Goal: Find specific page/section: Find specific page/section

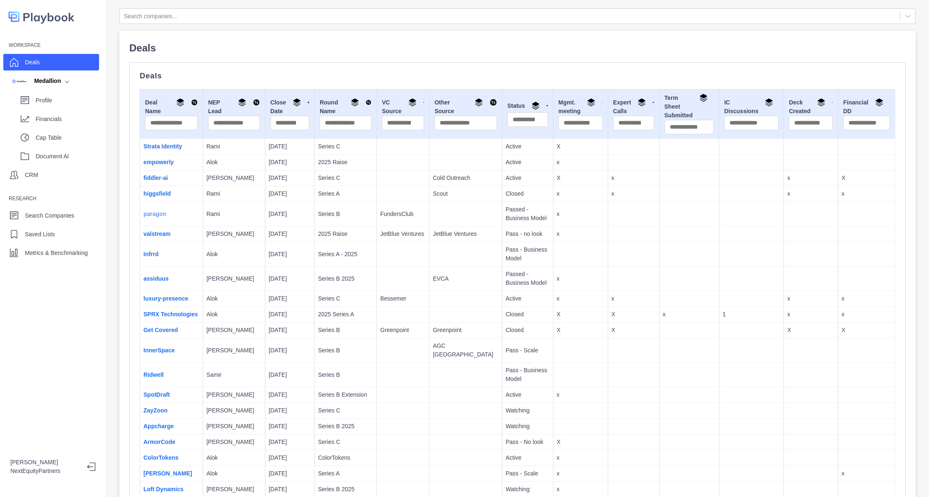
click at [153, 216] on link "paragon" at bounding box center [154, 214] width 23 height 7
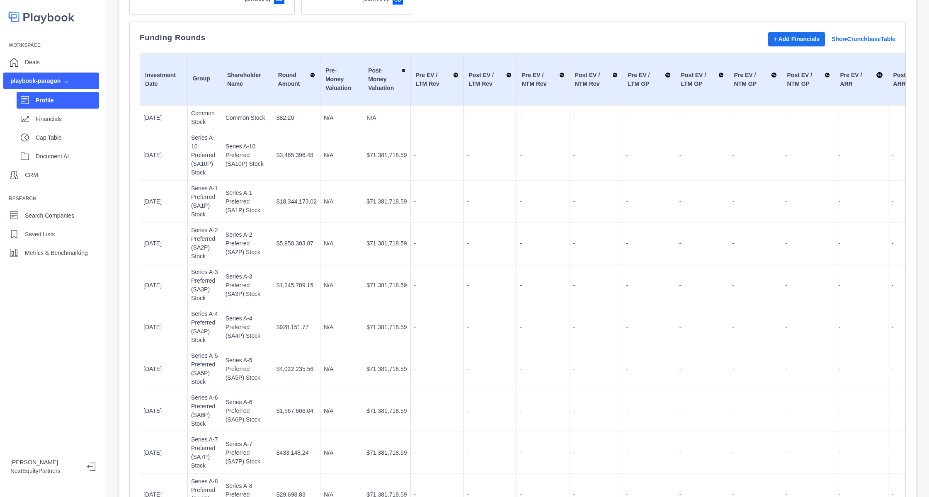
scroll to position [220, 0]
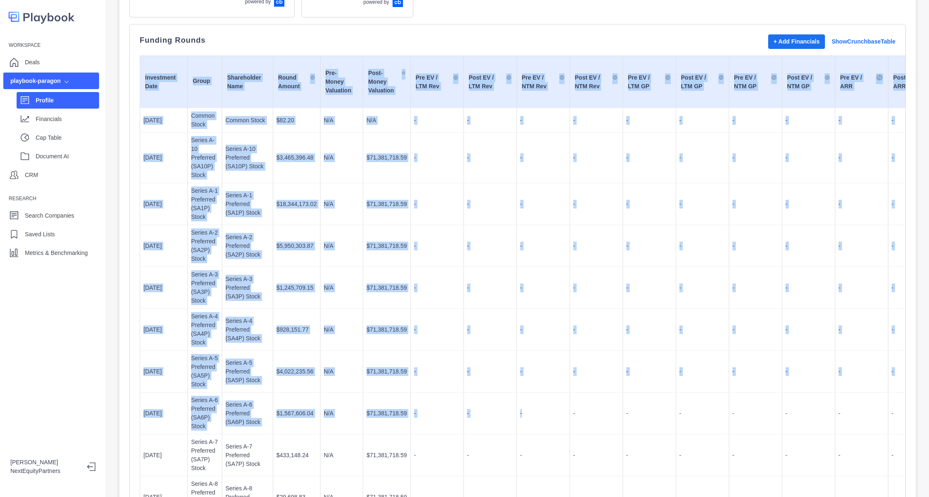
drag, startPoint x: 141, startPoint y: 65, endPoint x: 552, endPoint y: 430, distance: 549.8
click at [552, 430] on table "Investment Date Group Shareholder Name Round Amount Pre-Money Valuation Post-Mo…" at bounding box center [810, 329] width 1341 height 547
click at [395, 279] on td "$71,381,718.59" at bounding box center [386, 288] width 47 height 42
drag, startPoint x: 588, startPoint y: 458, endPoint x: 216, endPoint y: 83, distance: 528.1
click at [216, 83] on table "Investment Date Group Shareholder Name Round Amount Pre-Money Valuation Post-Mo…" at bounding box center [810, 329] width 1341 height 547
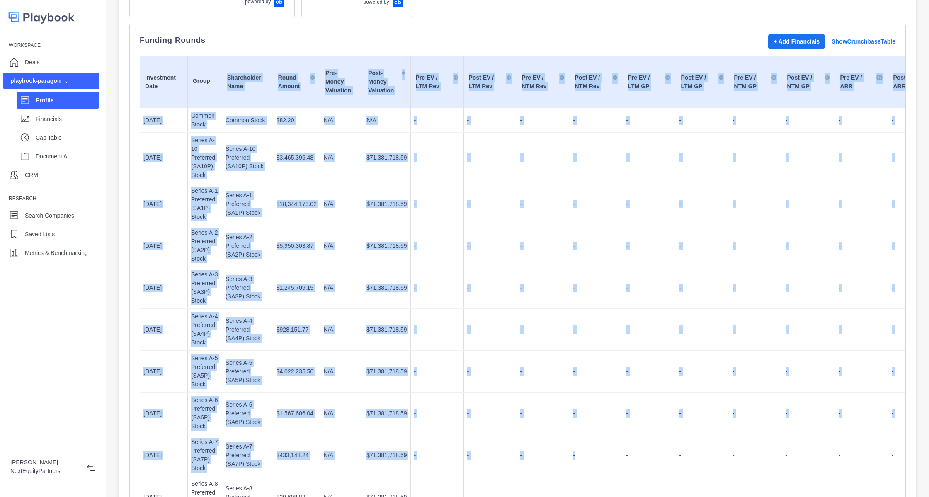
click at [411, 282] on td "-" at bounding box center [437, 288] width 53 height 42
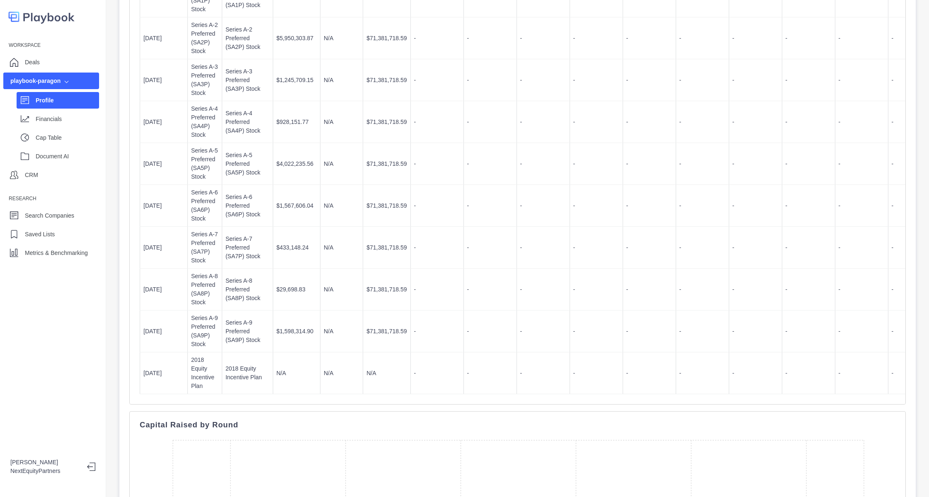
scroll to position [426, 0]
click at [425, 320] on td "-" at bounding box center [437, 333] width 53 height 42
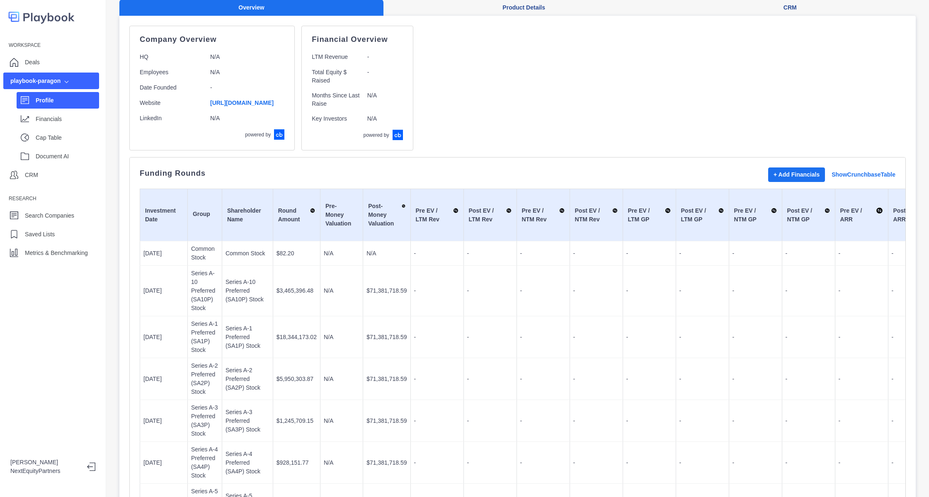
scroll to position [0, 0]
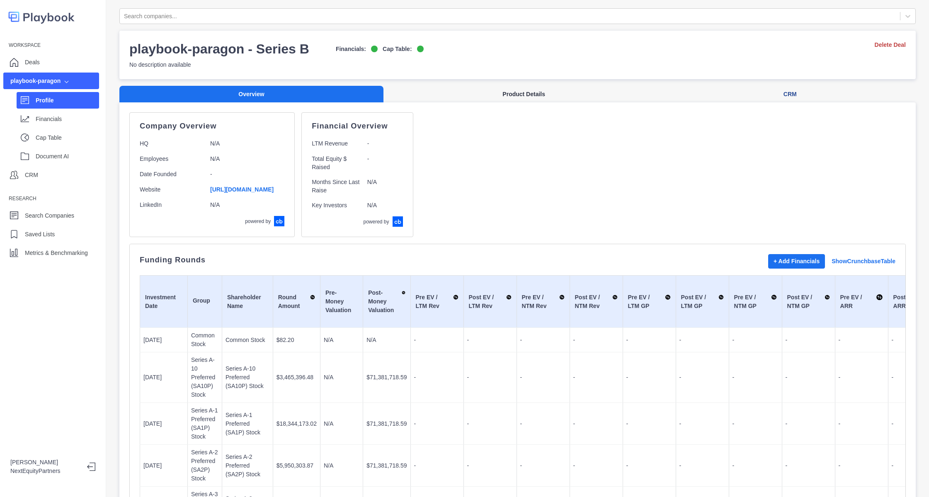
click at [494, 100] on button "Product Details" at bounding box center [524, 94] width 281 height 17
